Goal: Task Accomplishment & Management: Use online tool/utility

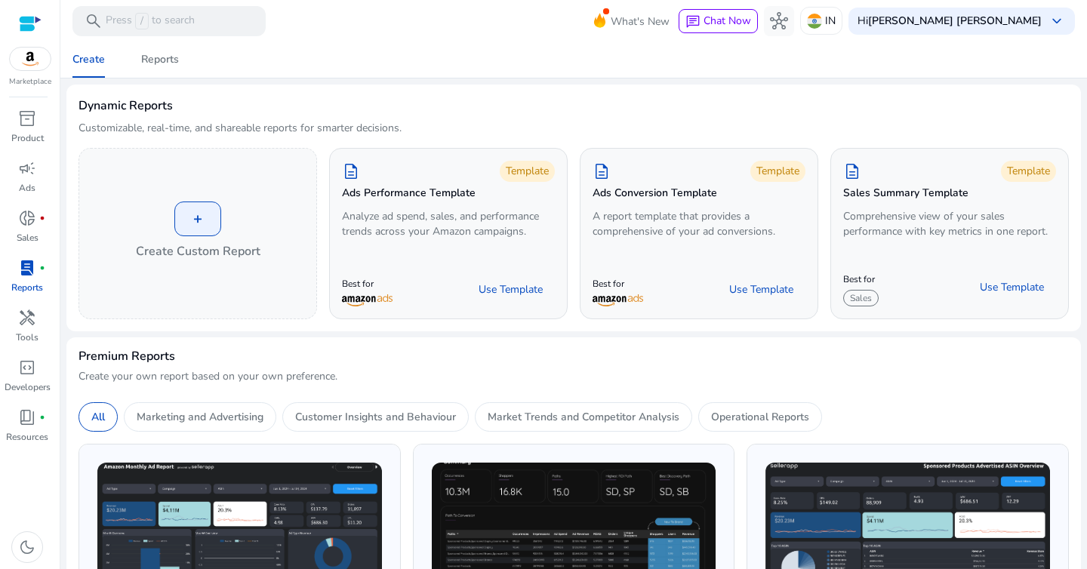
scroll to position [727, 0]
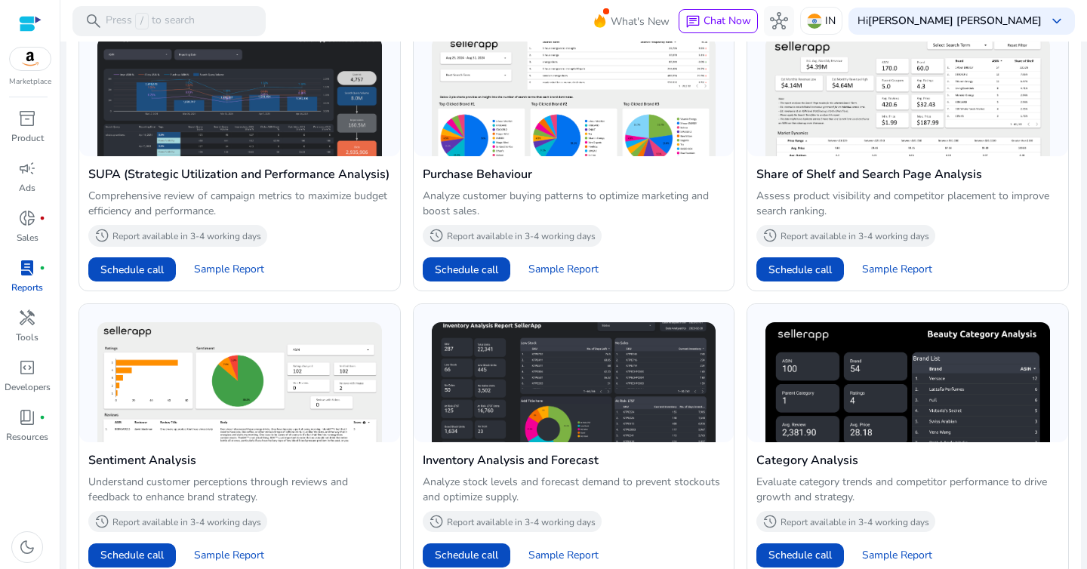
click at [36, 69] on img at bounding box center [30, 59] width 41 height 23
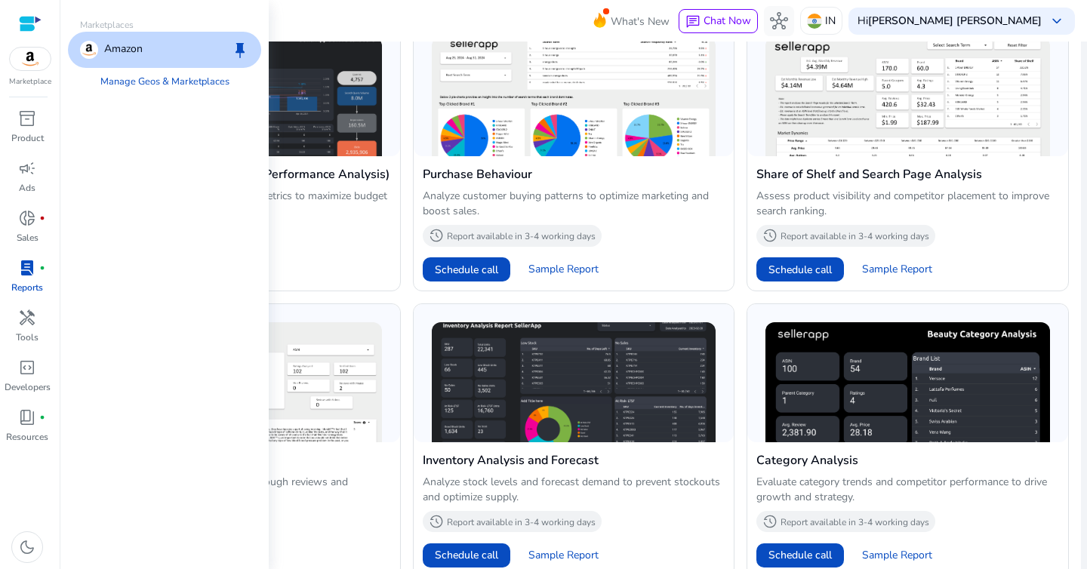
click at [30, 275] on span "lab_profile" at bounding box center [27, 268] width 18 height 18
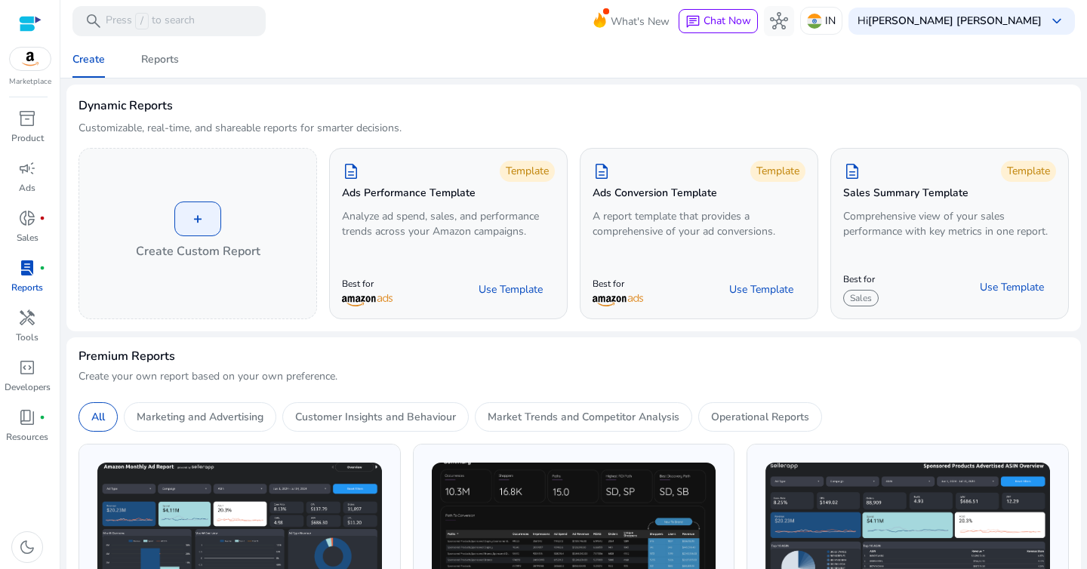
click at [446, 110] on div "Dynamic Reports Customizable, real-time, and shareable reports for smarter deci…" at bounding box center [573, 122] width 990 height 51
click at [25, 180] on link "campaign Ads" at bounding box center [27, 181] width 54 height 50
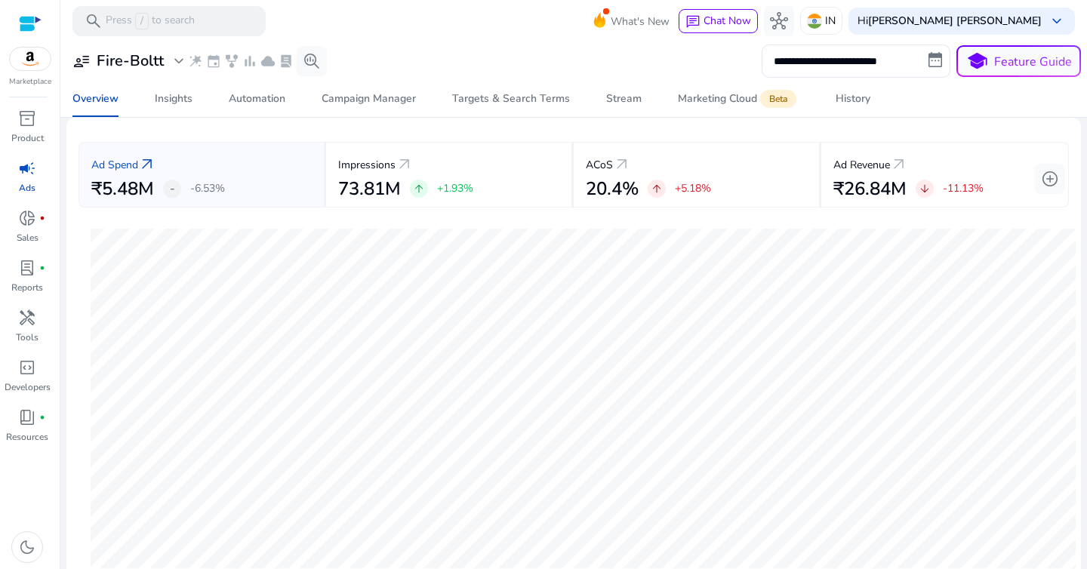
scroll to position [61, 0]
click at [801, 63] on input "**********" at bounding box center [855, 61] width 189 height 33
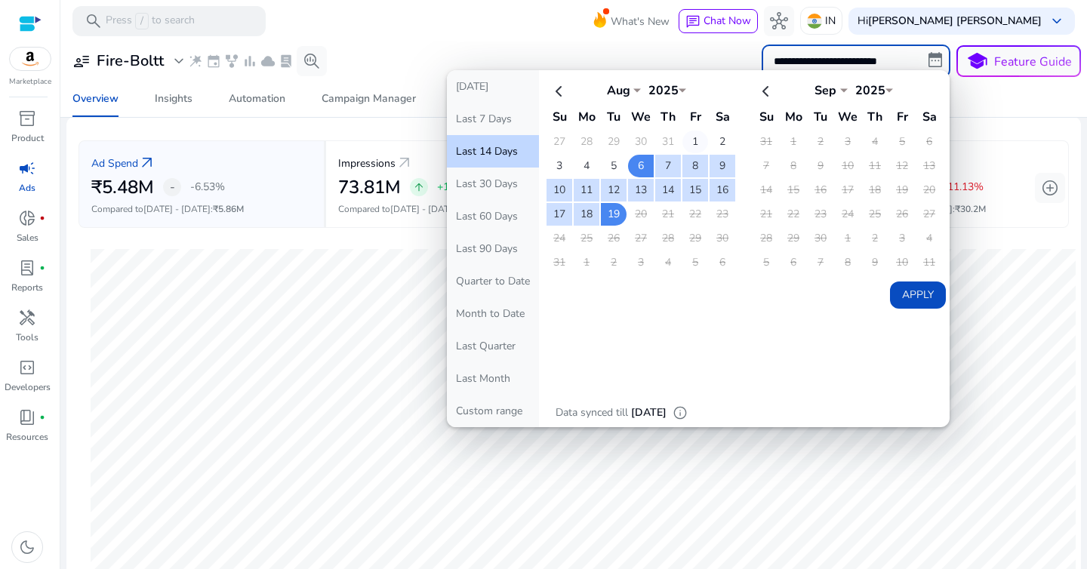
click at [690, 142] on td "1" at bounding box center [695, 142] width 26 height 23
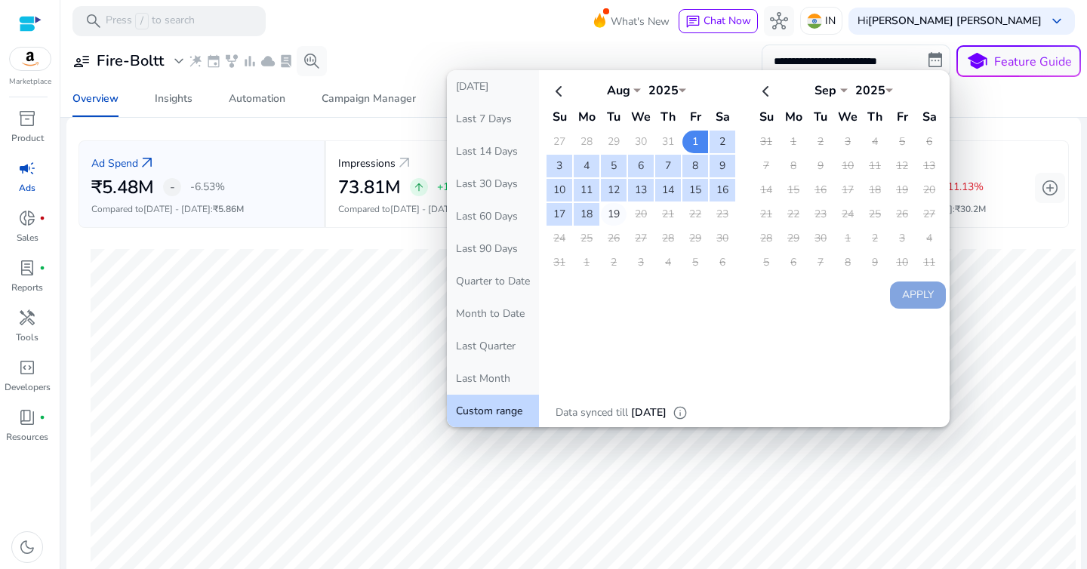
click at [613, 214] on td "19" at bounding box center [614, 214] width 26 height 23
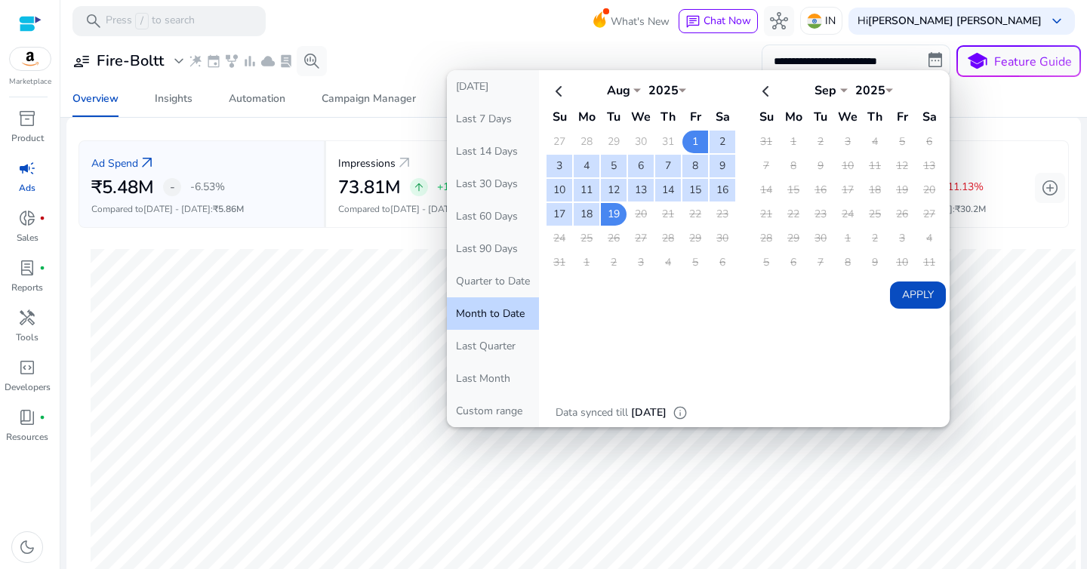
click at [903, 290] on button "Apply" at bounding box center [918, 294] width 56 height 27
type input "**********"
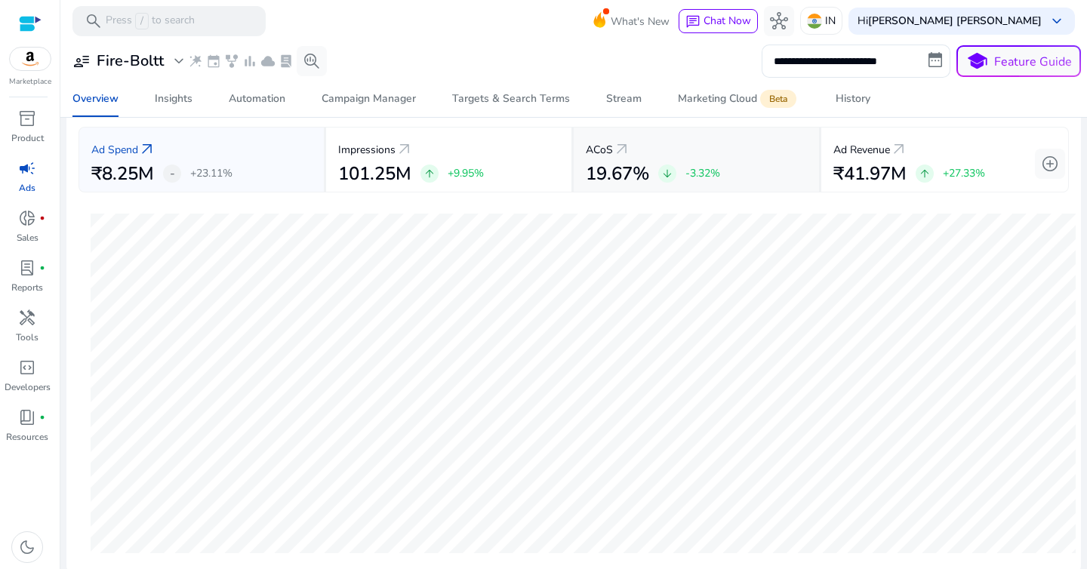
scroll to position [77, 0]
